Goal: Task Accomplishment & Management: Manage account settings

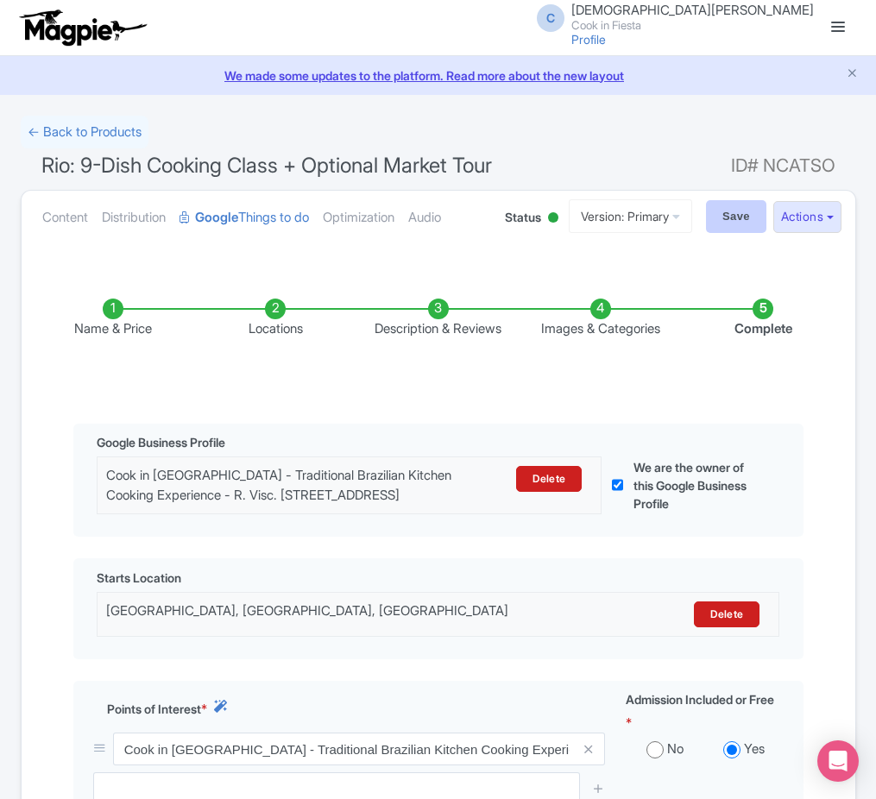
click at [759, 200] on input "Save" at bounding box center [736, 216] width 60 height 33
type input "Saving..."
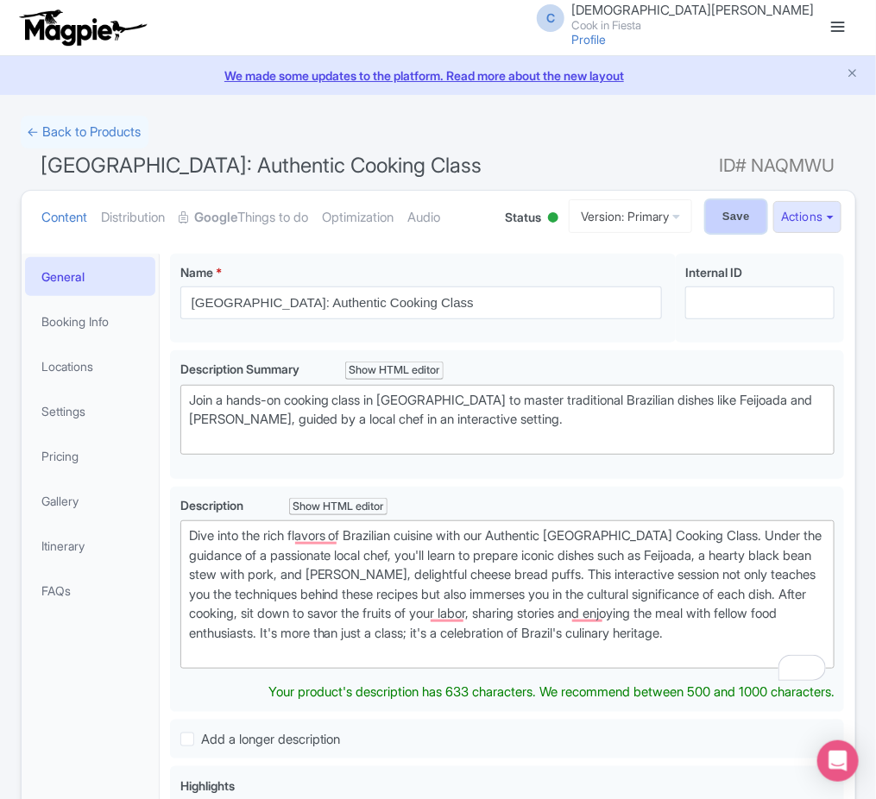
click at [753, 213] on input "Save" at bounding box center [736, 216] width 60 height 33
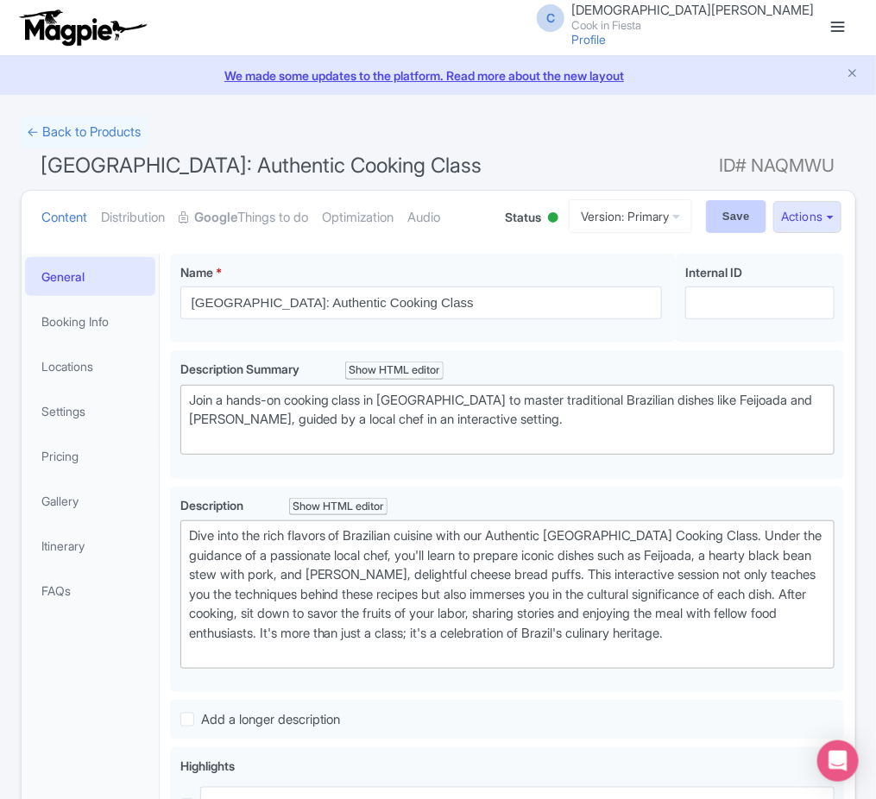
type input "Saving..."
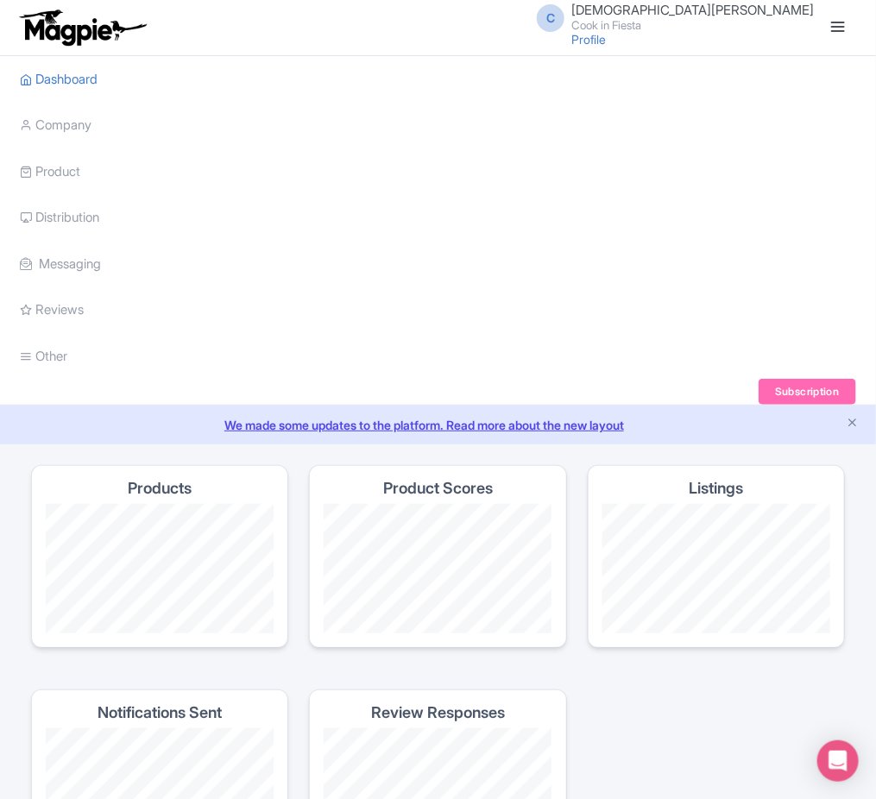
click at [840, 420] on link "We made some updates to the platform. Read more about the new layout" at bounding box center [437, 425] width 855 height 18
click at [732, 28] on small "Cook in Fiesta" at bounding box center [692, 25] width 242 height 11
click at [721, 132] on link "Sign out" at bounding box center [731, 135] width 164 height 27
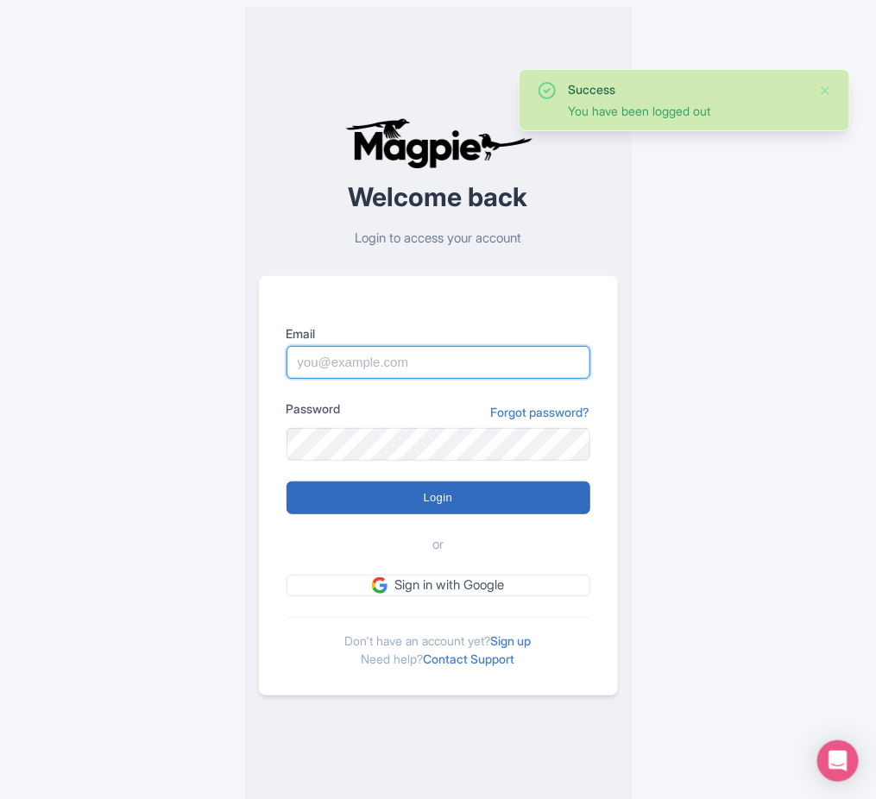
type input "pola@atcracow.pl"
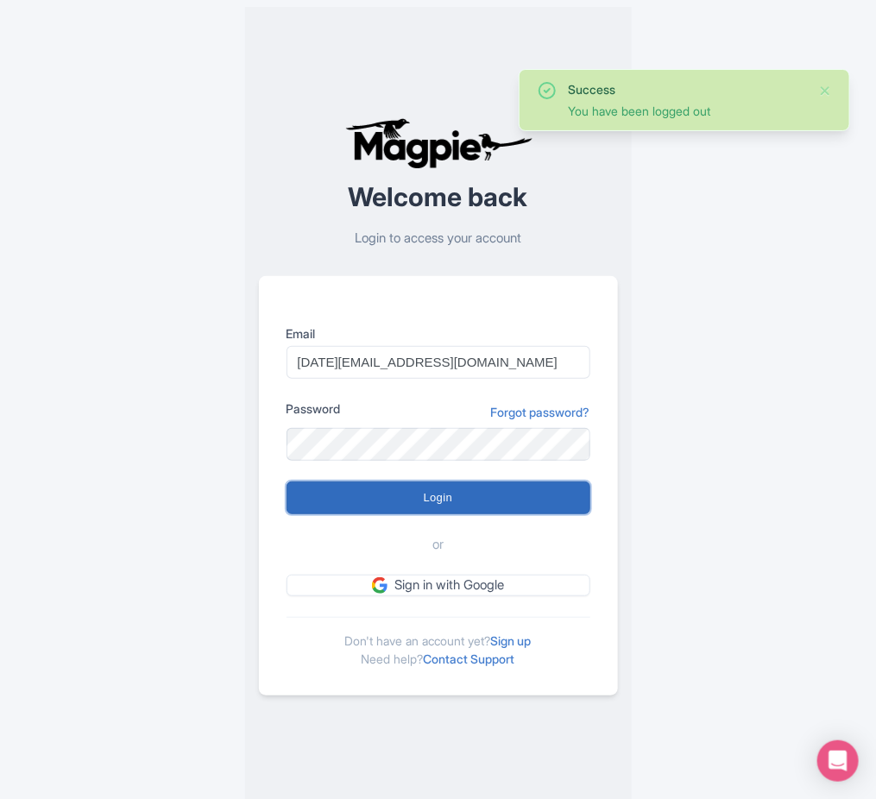
click at [438, 509] on input "Login" at bounding box center [438, 498] width 304 height 33
type input "Logging in..."
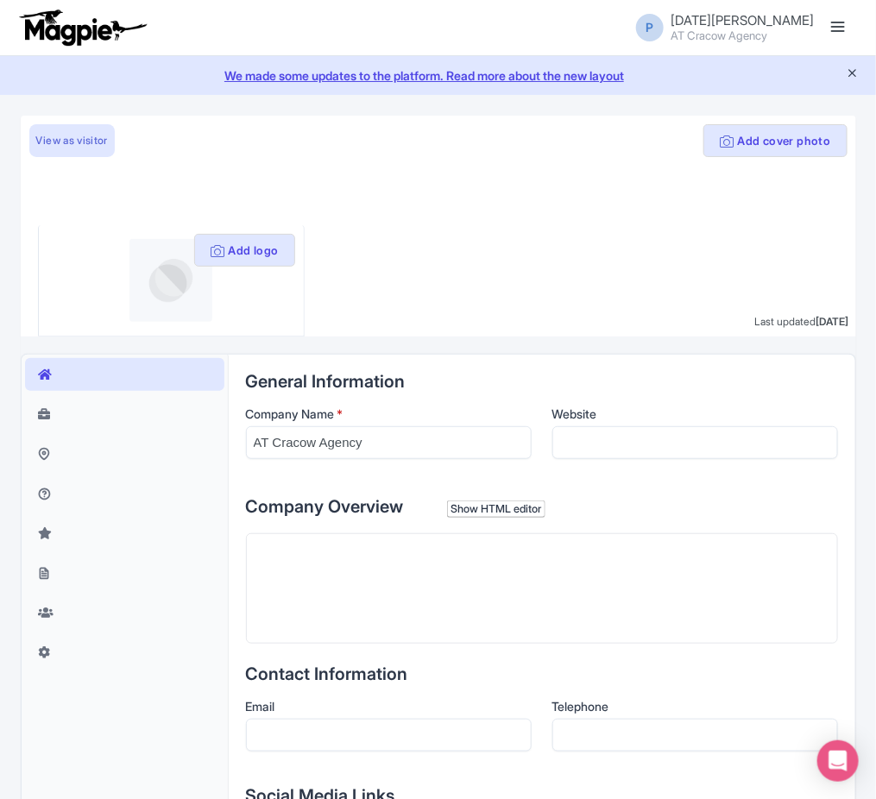
click at [848, 75] on icon "Close announcement" at bounding box center [852, 72] width 13 height 13
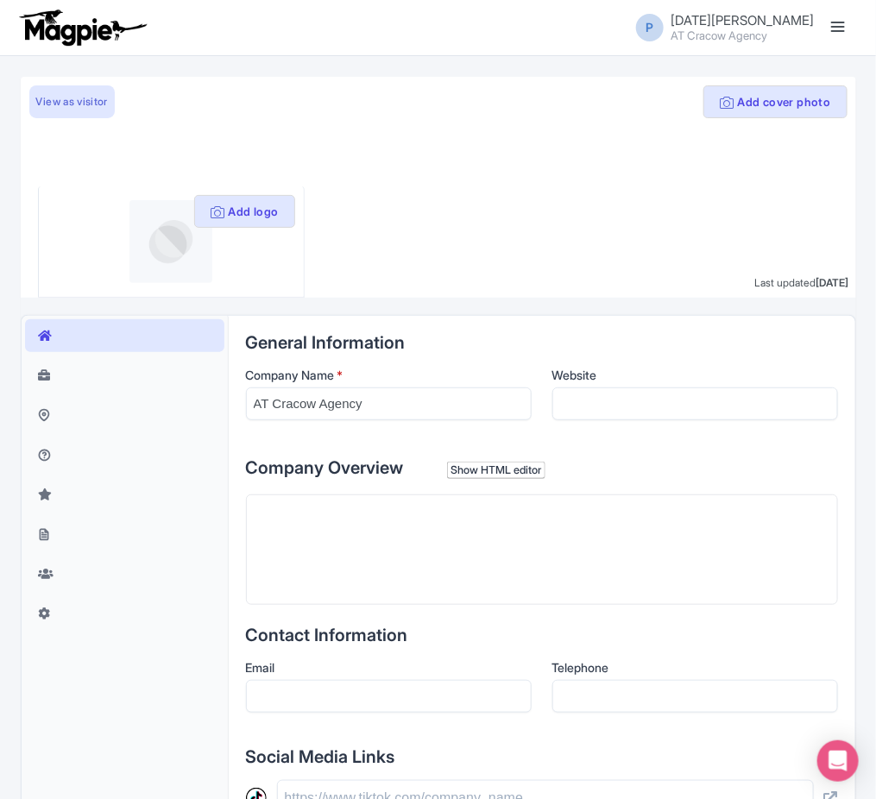
click at [830, 36] on link at bounding box center [838, 28] width 28 height 28
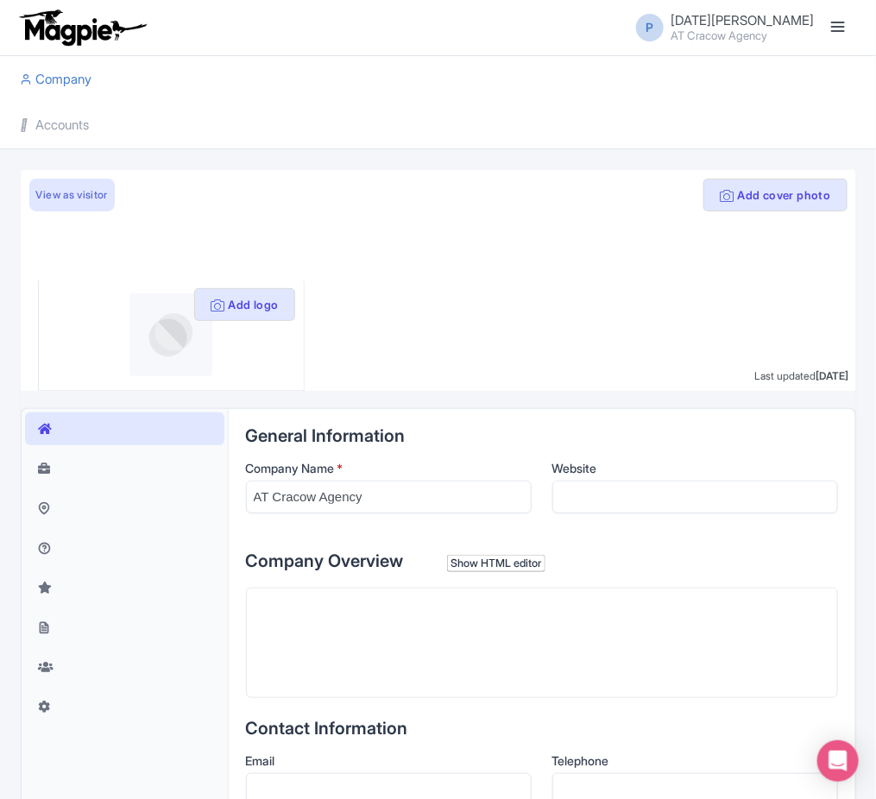
click at [236, 135] on li "Accounts" at bounding box center [438, 125] width 856 height 47
click at [54, 135] on link "Accounts" at bounding box center [55, 125] width 69 height 47
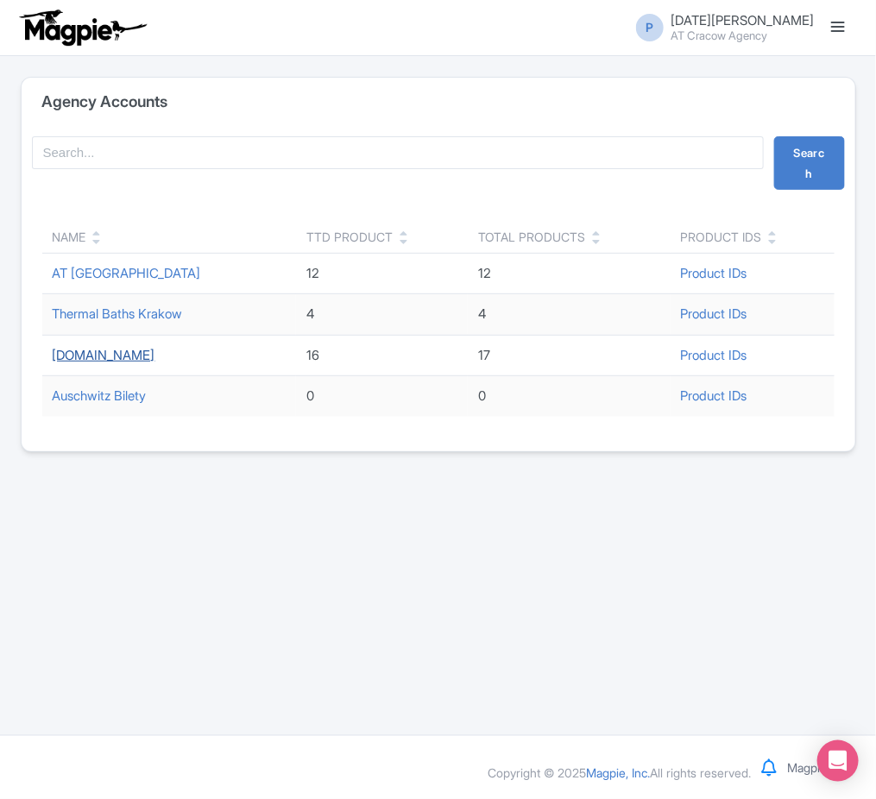
click at [107, 353] on link "[DOMAIN_NAME]" at bounding box center [104, 355] width 103 height 16
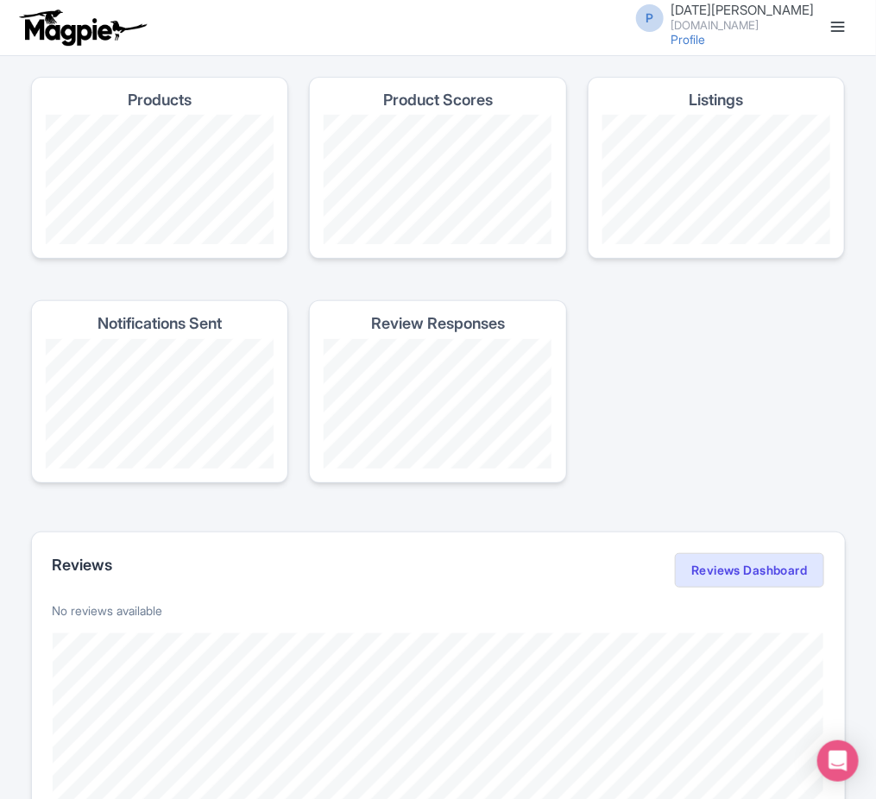
click at [836, 31] on link at bounding box center [838, 28] width 28 height 28
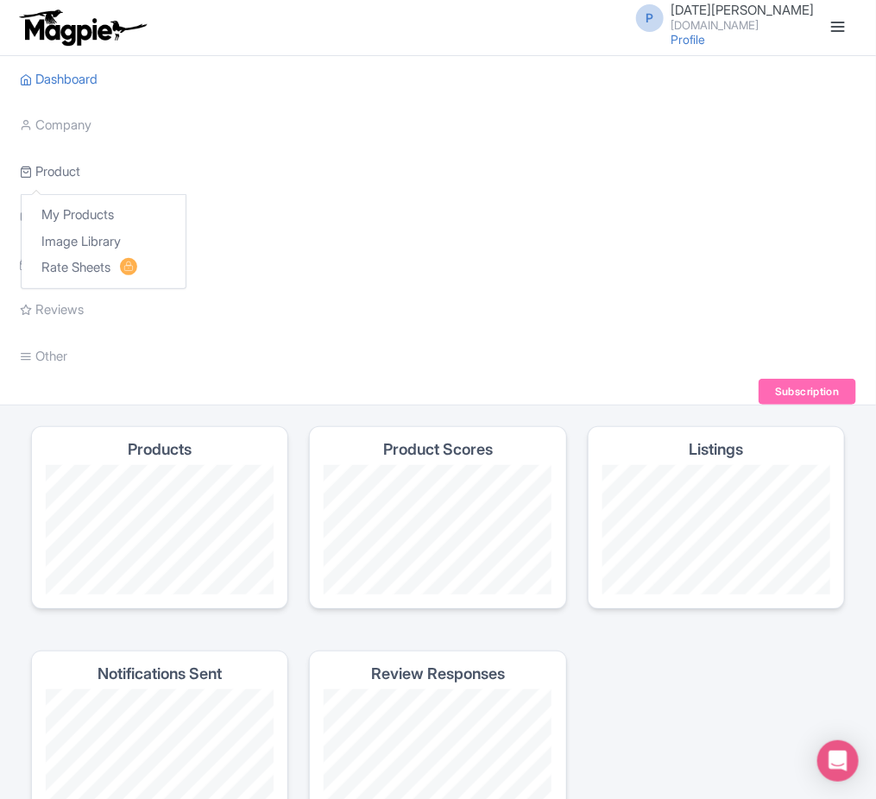
click at [60, 185] on link "Product" at bounding box center [51, 171] width 60 height 47
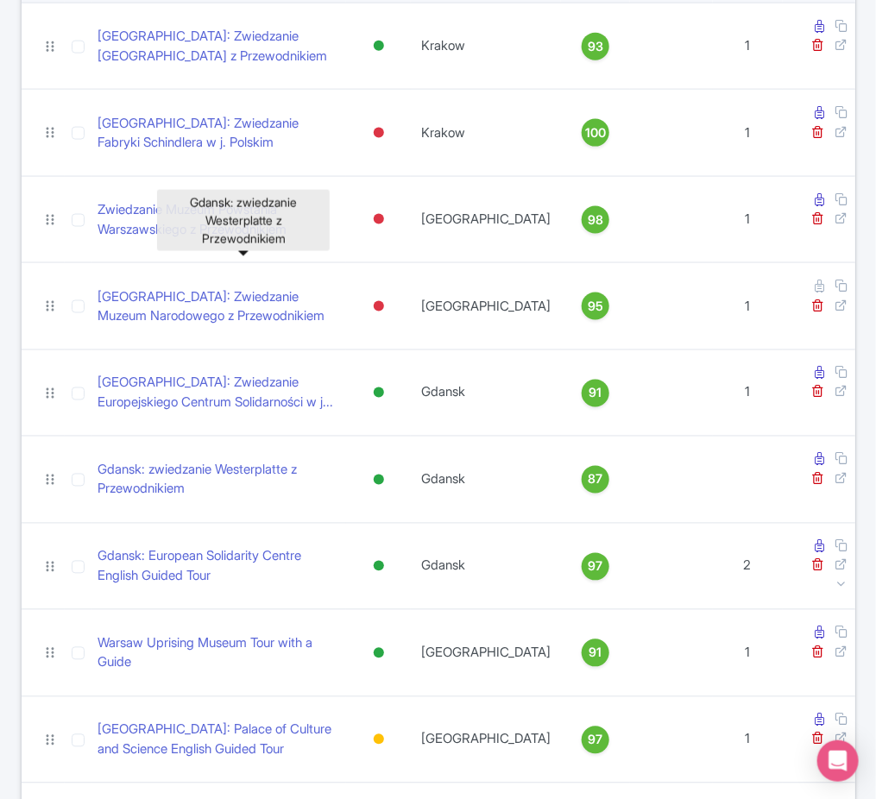
scroll to position [140, 0]
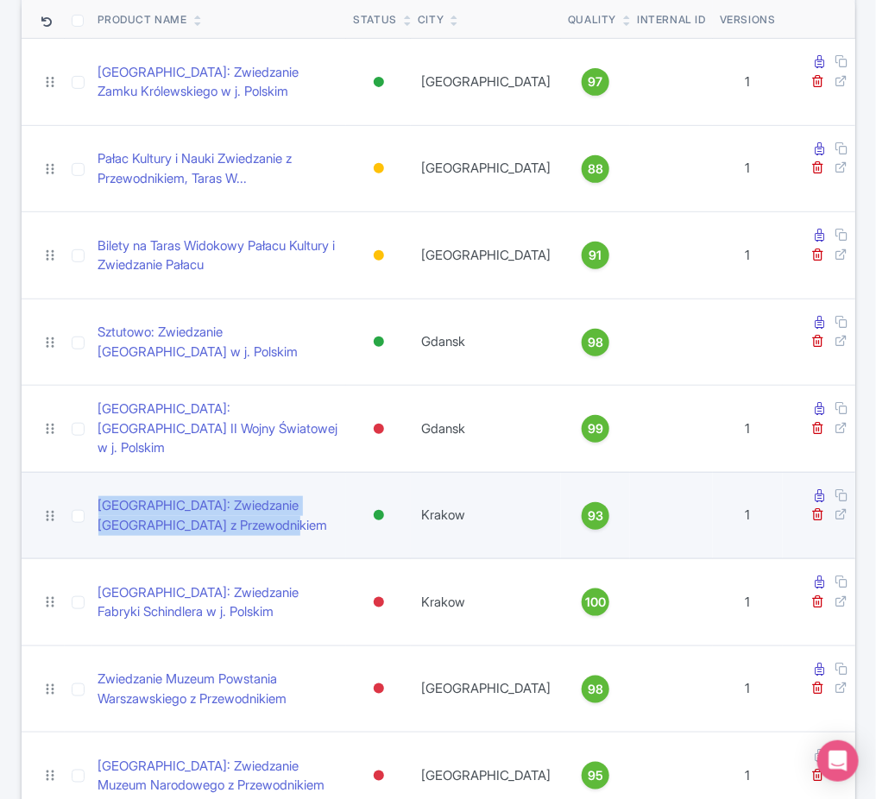
drag, startPoint x: 91, startPoint y: 399, endPoint x: 296, endPoint y: 433, distance: 207.4
click at [296, 472] on td "[GEOGRAPHIC_DATA]: Zwiedzanie [GEOGRAPHIC_DATA] z Przewodnikiem" at bounding box center [218, 515] width 255 height 87
copy link "[GEOGRAPHIC_DATA]: Zwiedzanie [GEOGRAPHIC_DATA] z Przewodnikiem"
